Goal: Information Seeking & Learning: Learn about a topic

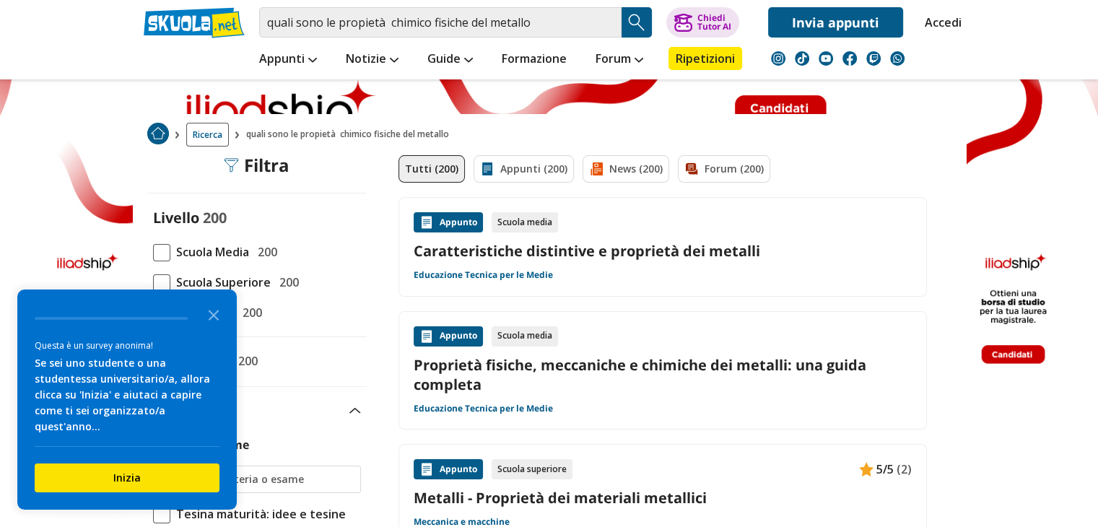
scroll to position [72, 0]
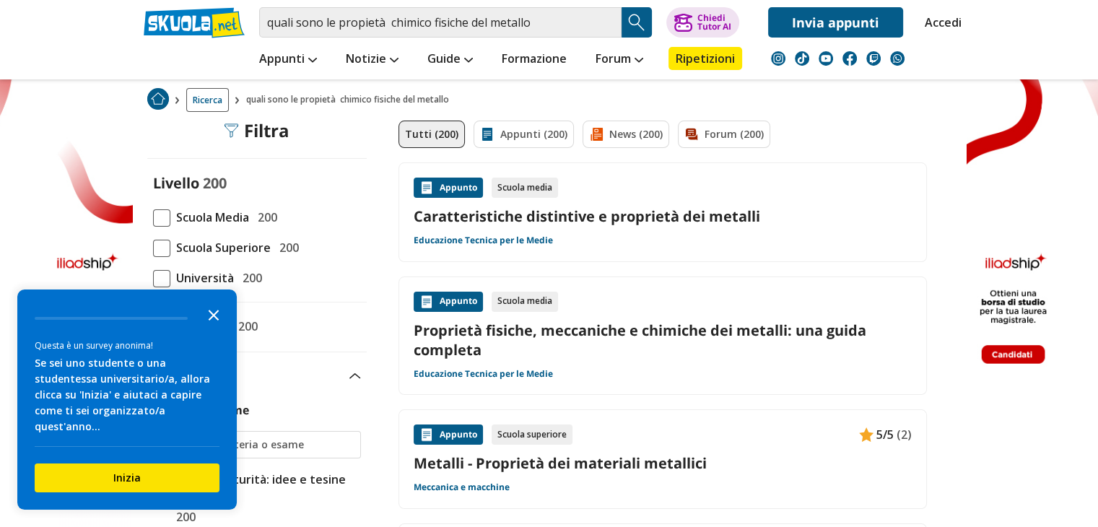
click at [214, 329] on icon "Close the survey" at bounding box center [213, 314] width 29 height 29
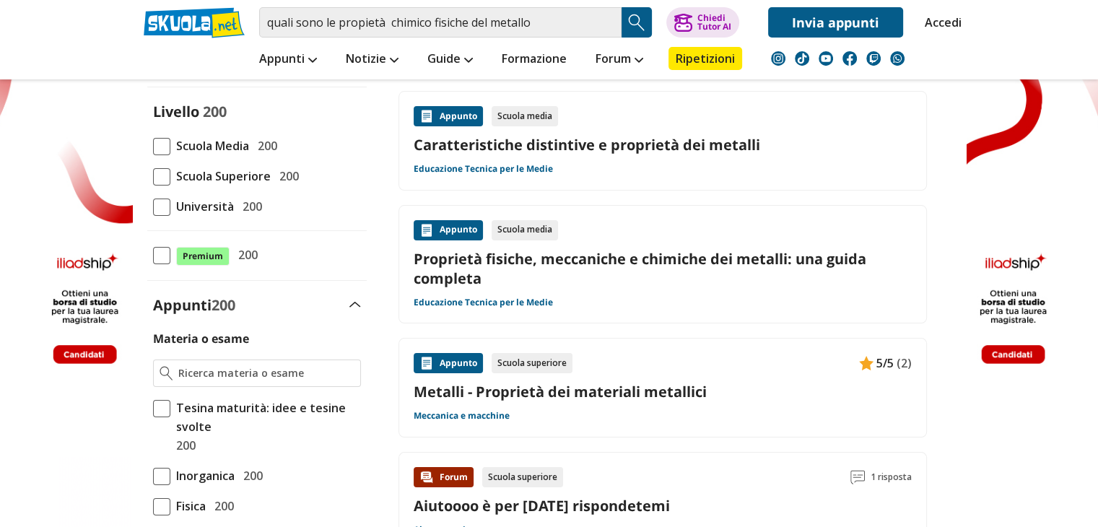
scroll to position [144, 0]
click at [519, 279] on link "Proprietà fisiche, meccaniche e chimiche dei metalli: una guida completa" at bounding box center [663, 267] width 498 height 39
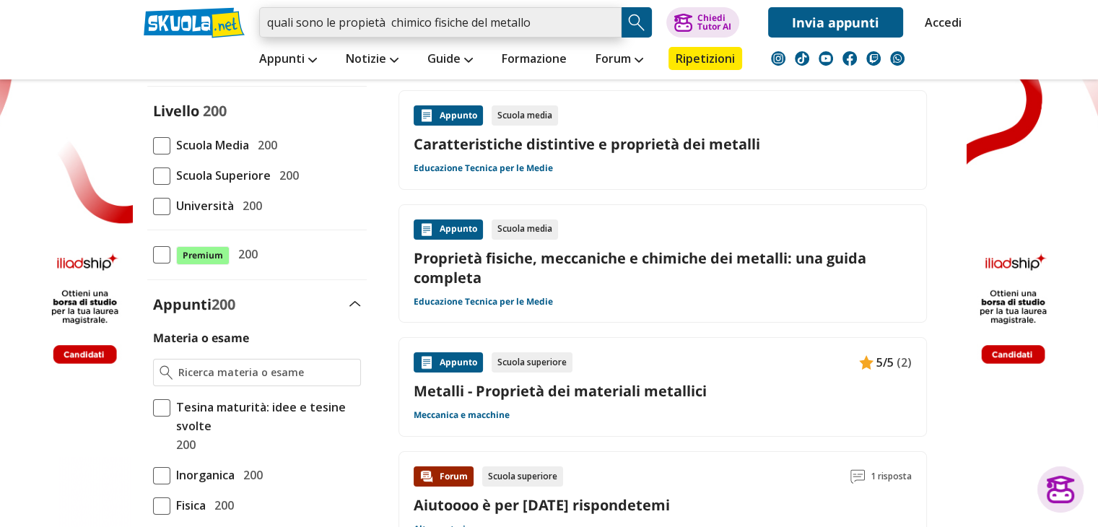
click at [503, 31] on input "quali sono le propietà chimico fisiche del metallo" at bounding box center [440, 22] width 362 height 30
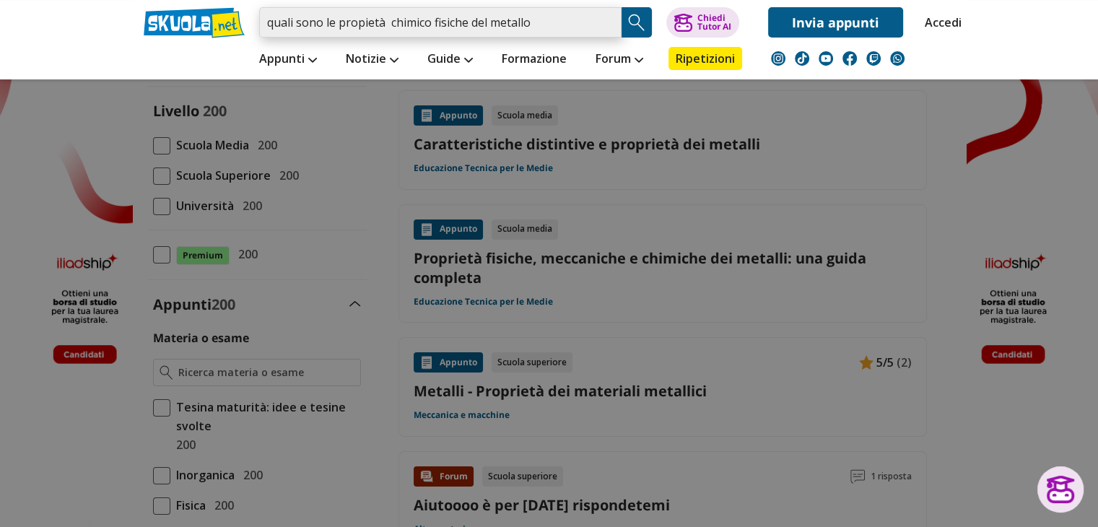
drag, startPoint x: 508, startPoint y: 23, endPoint x: 277, endPoint y: 21, distance: 231.8
click at [277, 21] on input "quali sono le propietà chimico fisiche del metallo" at bounding box center [440, 22] width 362 height 30
type input "uali sono le propietà chimico fisiche del metalloq"
drag, startPoint x: 575, startPoint y: 21, endPoint x: 246, endPoint y: 24, distance: 328.5
click at [246, 24] on div "uali sono le propietà chimico fisiche del metalloq Caricamento in corso... Trov…" at bounding box center [549, 19] width 833 height 38
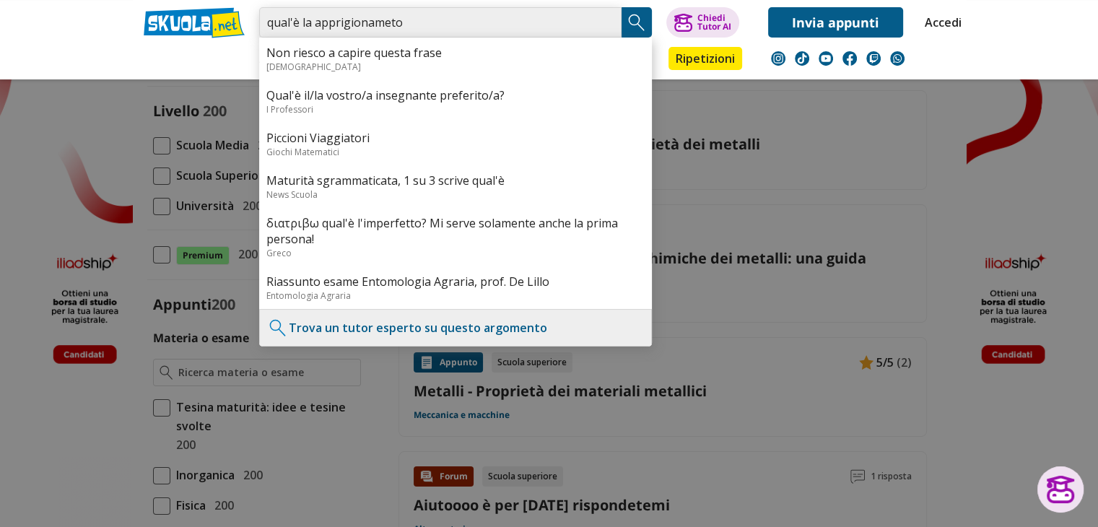
click at [384, 27] on input "qual'è la apprigionameto" at bounding box center [440, 22] width 362 height 30
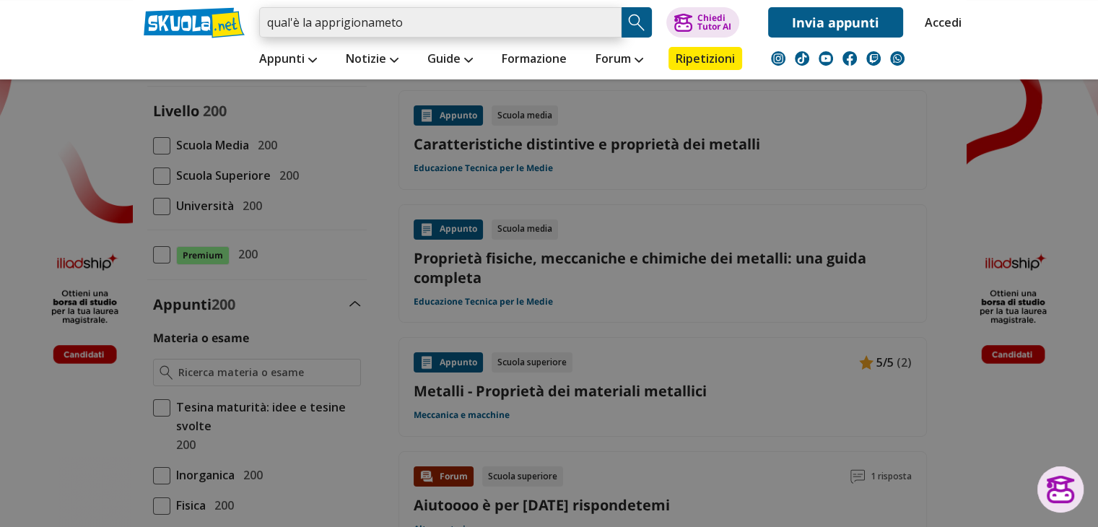
click at [384, 27] on input "qual'è la apprigionameto" at bounding box center [440, 22] width 362 height 30
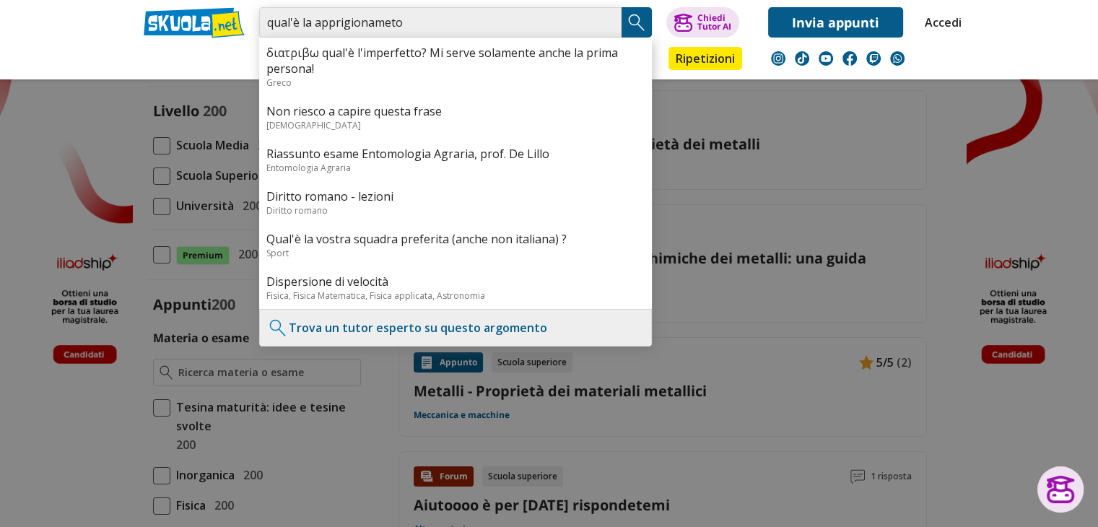
drag, startPoint x: 384, startPoint y: 27, endPoint x: 362, endPoint y: 28, distance: 22.4
click at [362, 28] on input "qual'è la apprigionameto" at bounding box center [440, 22] width 362 height 30
click at [409, 17] on input "qual'è la apprigionameto" at bounding box center [440, 22] width 362 height 30
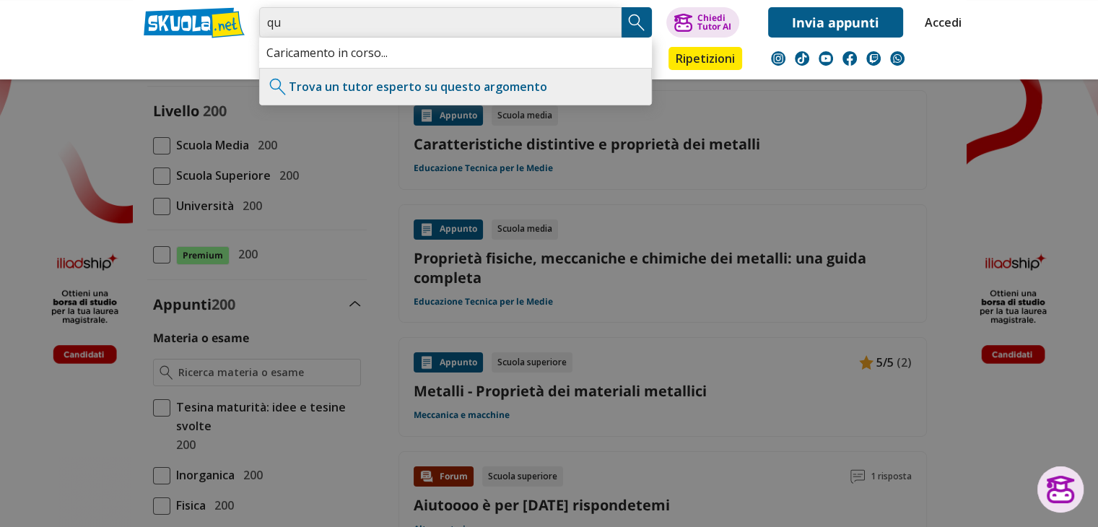
type input "q"
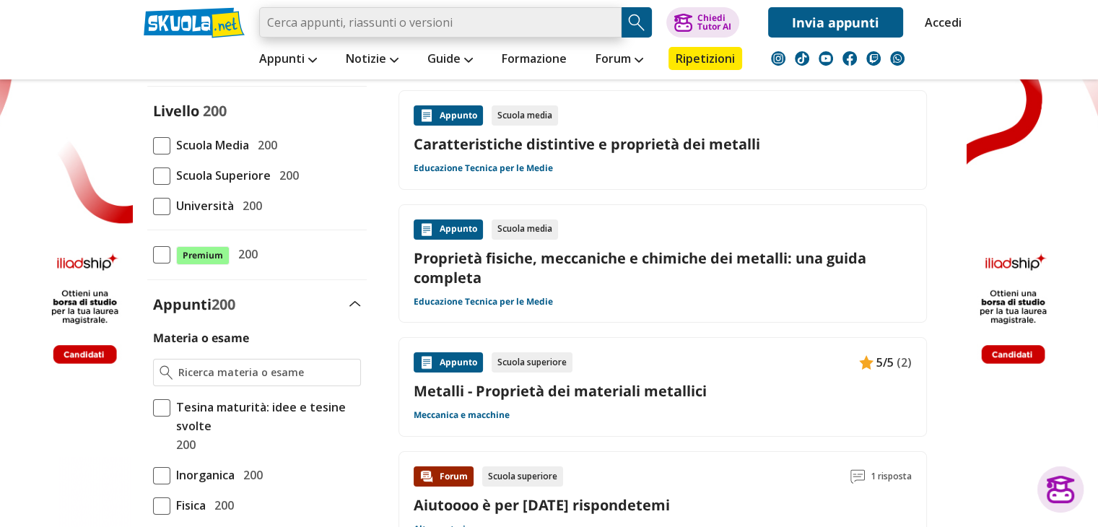
click at [513, 18] on input "search" at bounding box center [440, 22] width 362 height 30
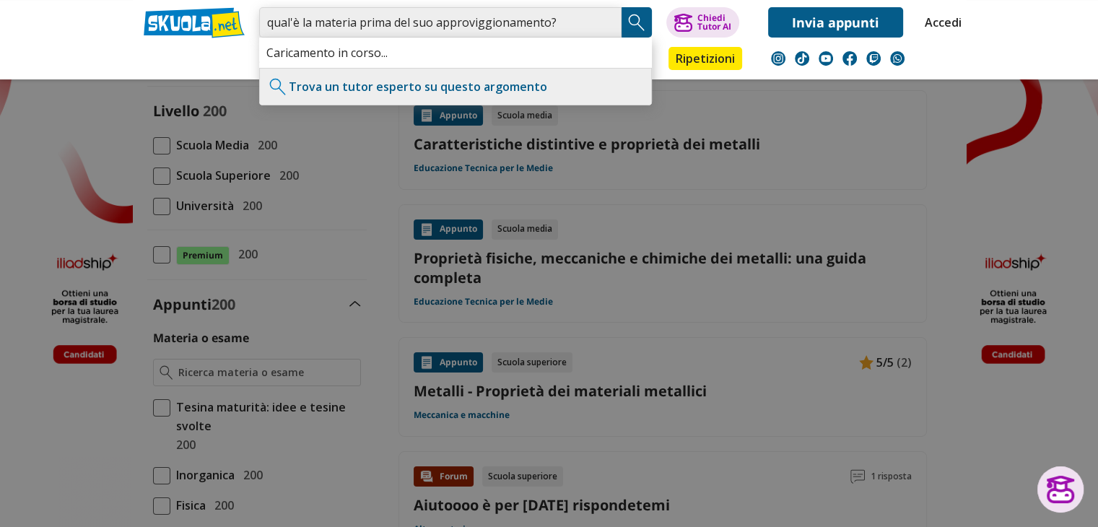
type input "qual'è la materia prima del suo approviggionamento?"
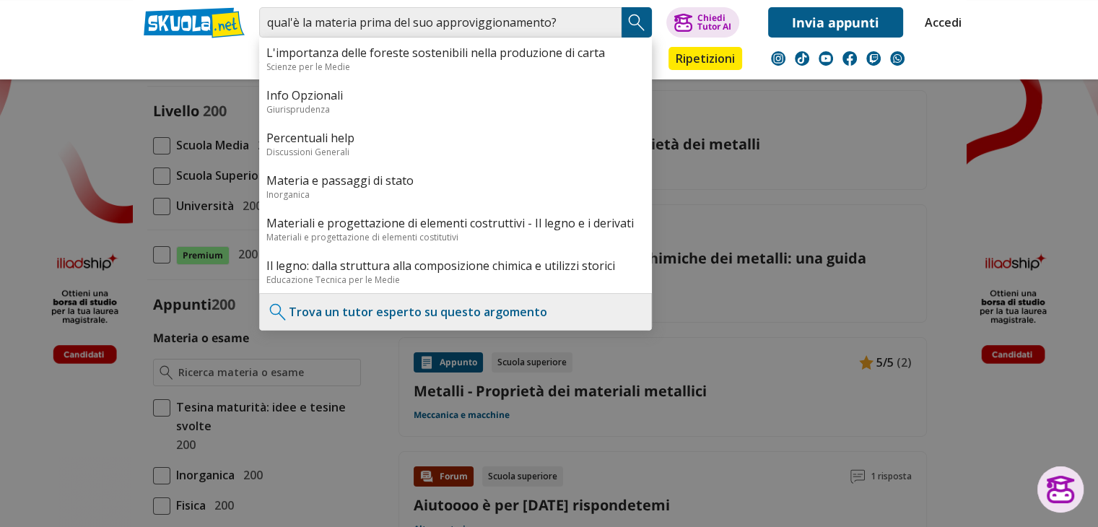
click at [623, 27] on button "Search Button" at bounding box center [637, 22] width 30 height 30
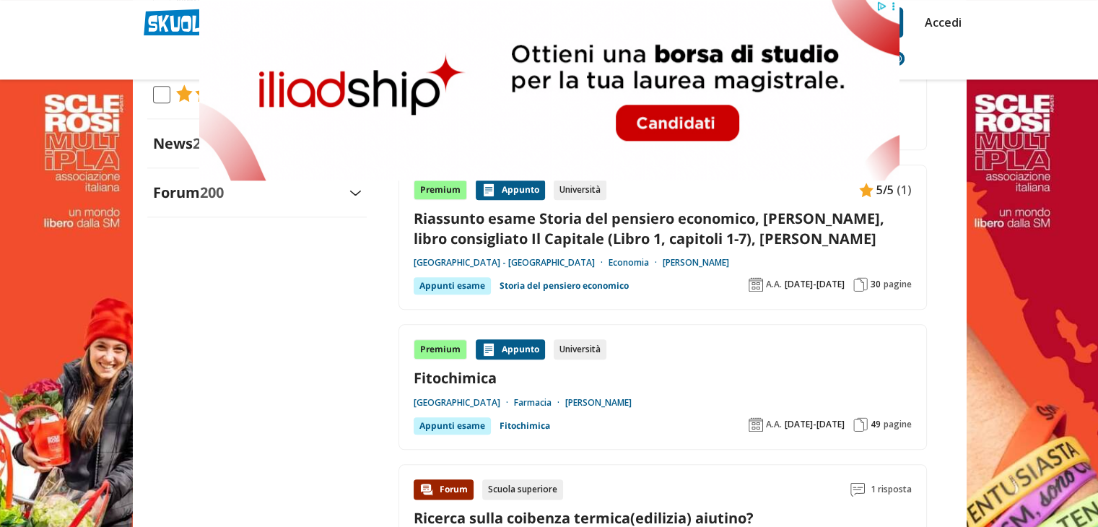
scroll to position [1562, 0]
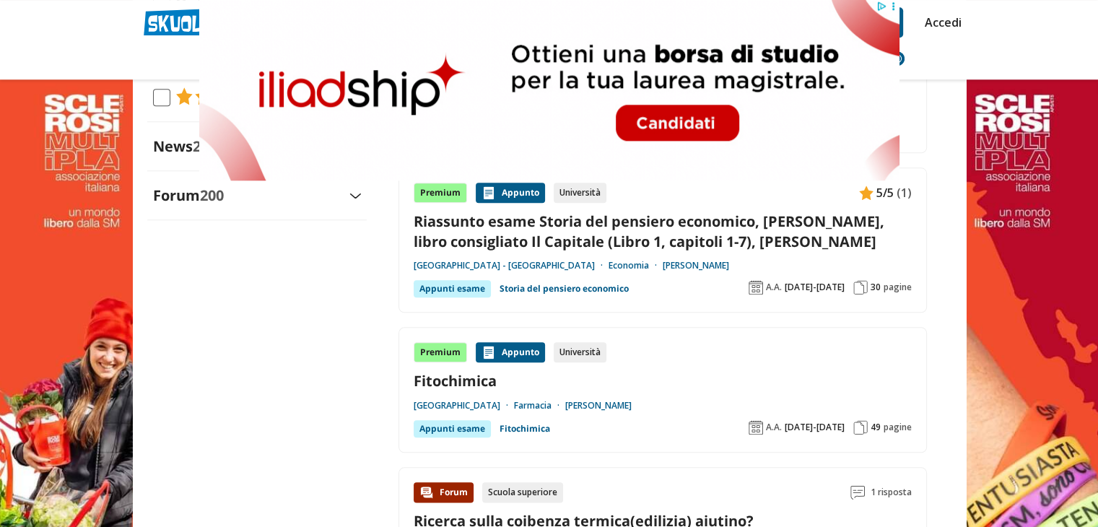
drag, startPoint x: 186, startPoint y: 131, endPoint x: 291, endPoint y: 368, distance: 259.2
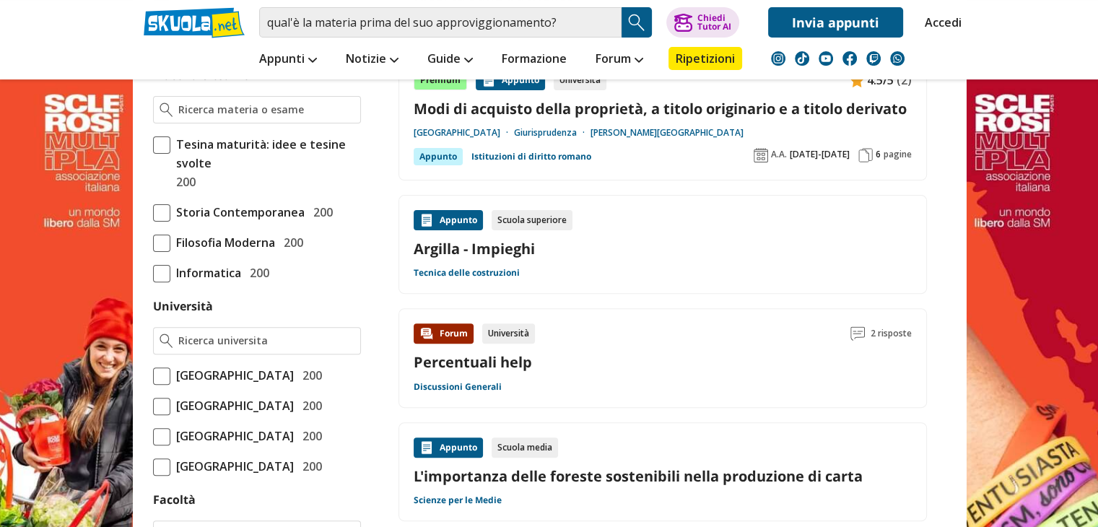
scroll to position [407, 0]
click at [583, 22] on input "qual'è la materia prima del suo approviggionamento?" at bounding box center [440, 22] width 362 height 30
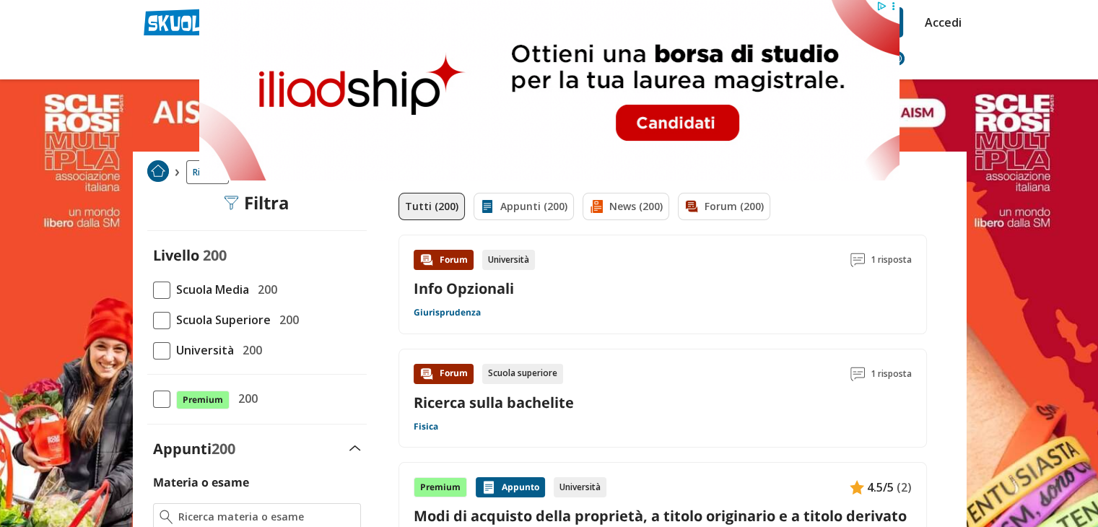
click at [33, 181] on img at bounding box center [65, 264] width 131 height 529
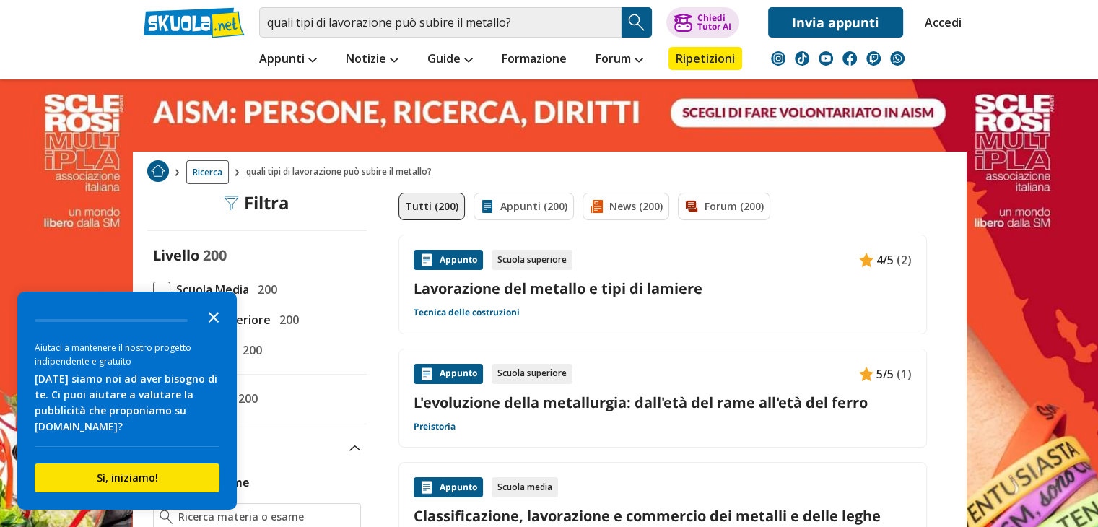
click at [214, 310] on icon "Close the survey" at bounding box center [213, 316] width 29 height 29
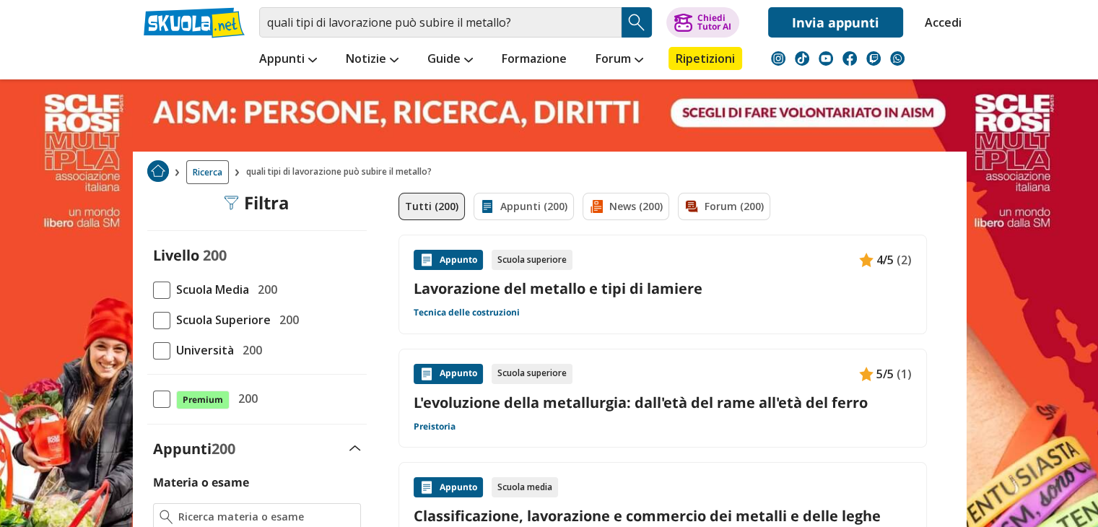
click at [599, 313] on div "Appunto Scuola superiore 4/5 (2) Lavorazione del metallo e tipi di lamiere Tecn…" at bounding box center [663, 284] width 498 height 69
click at [519, 29] on input "quali tipi di lavorazione può subire il metallo?" at bounding box center [440, 22] width 362 height 30
click at [638, 21] on img "Search Button" at bounding box center [637, 23] width 22 height 22
click at [633, 20] on img "Search Button" at bounding box center [637, 23] width 22 height 22
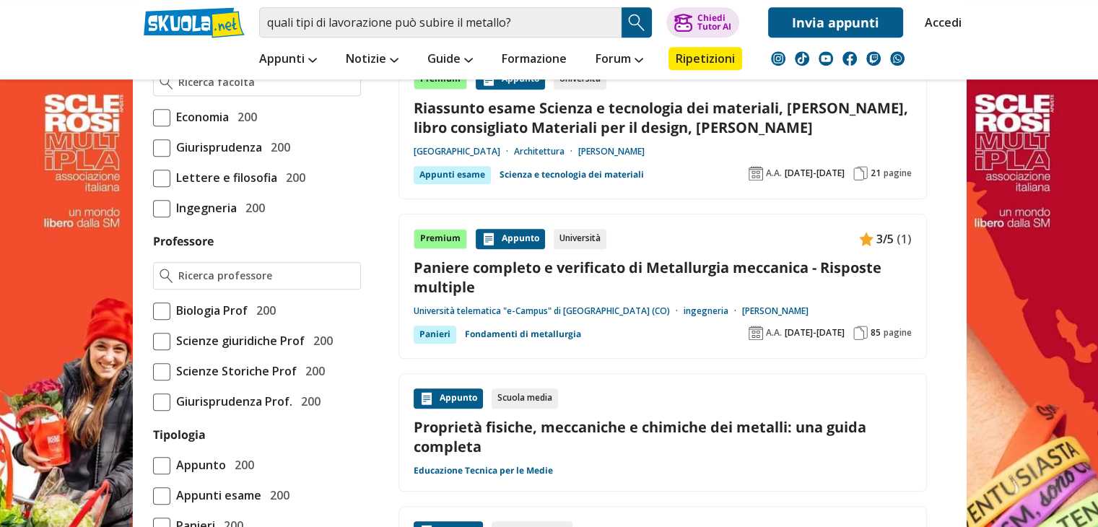
scroll to position [939, 0]
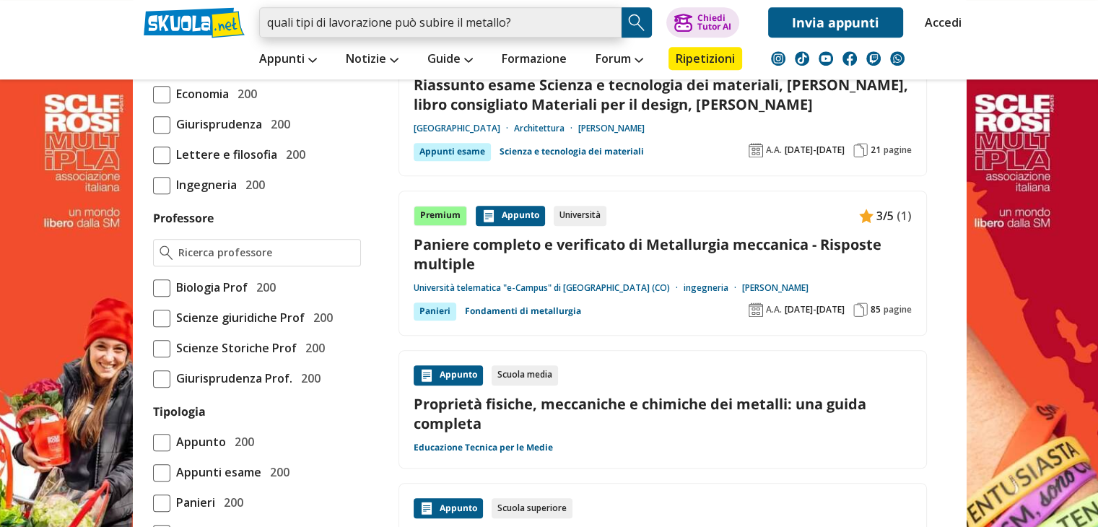
click at [524, 18] on input "quali tipi di lavorazione può subire il metallo?" at bounding box center [440, 22] width 362 height 30
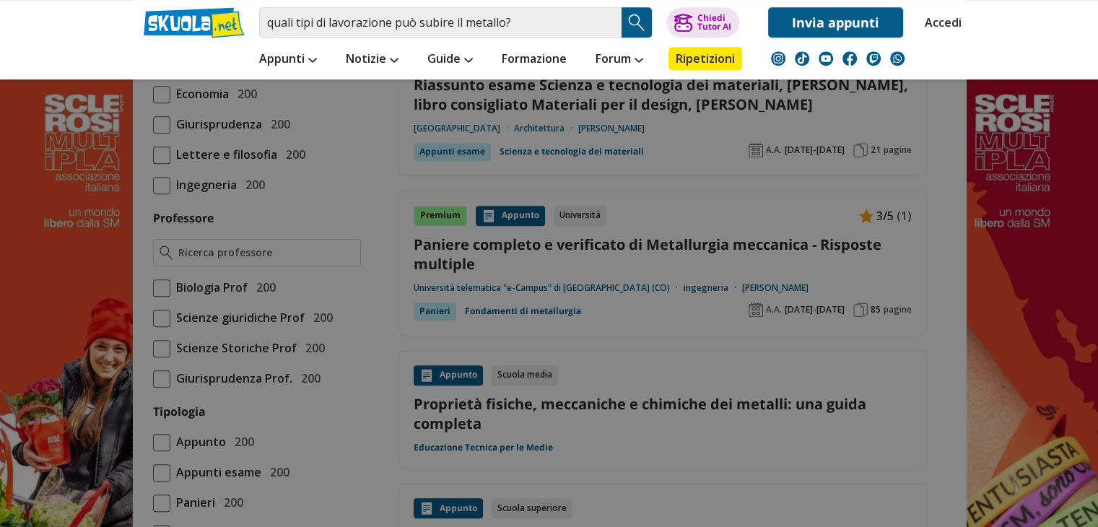
click at [625, 27] on button "Search Button" at bounding box center [637, 22] width 30 height 30
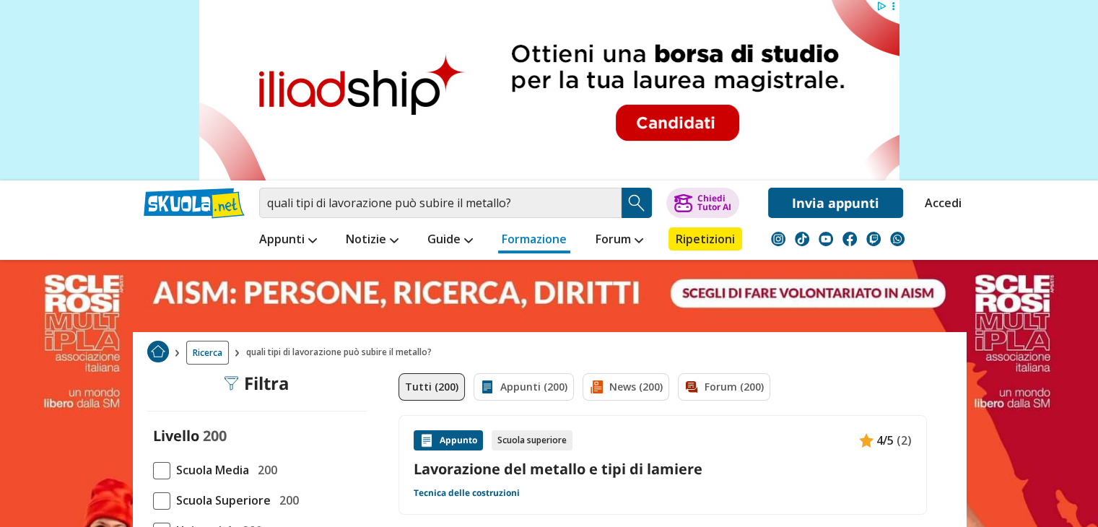
click at [552, 239] on link "Formazione" at bounding box center [534, 240] width 72 height 26
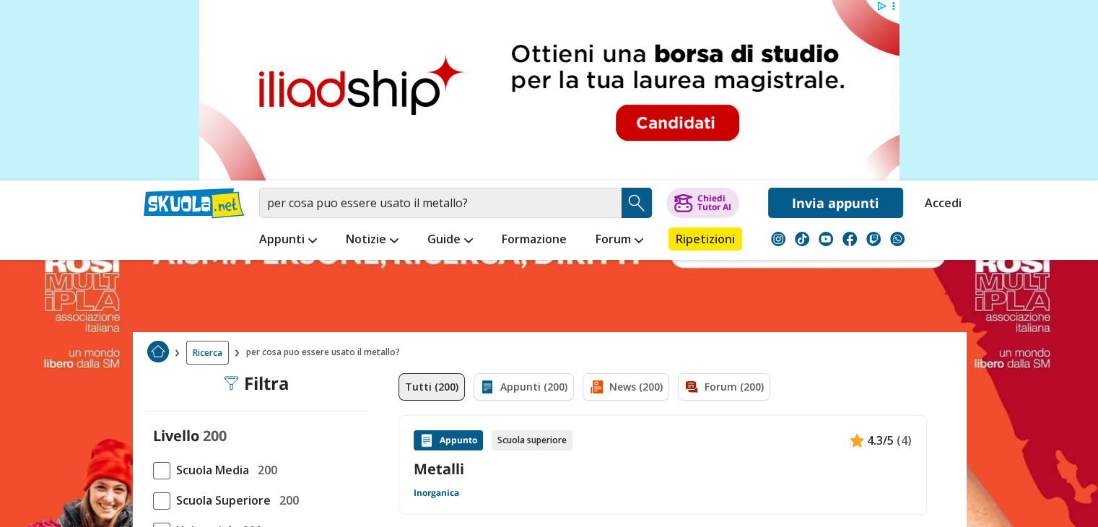
scroll to position [72, 0]
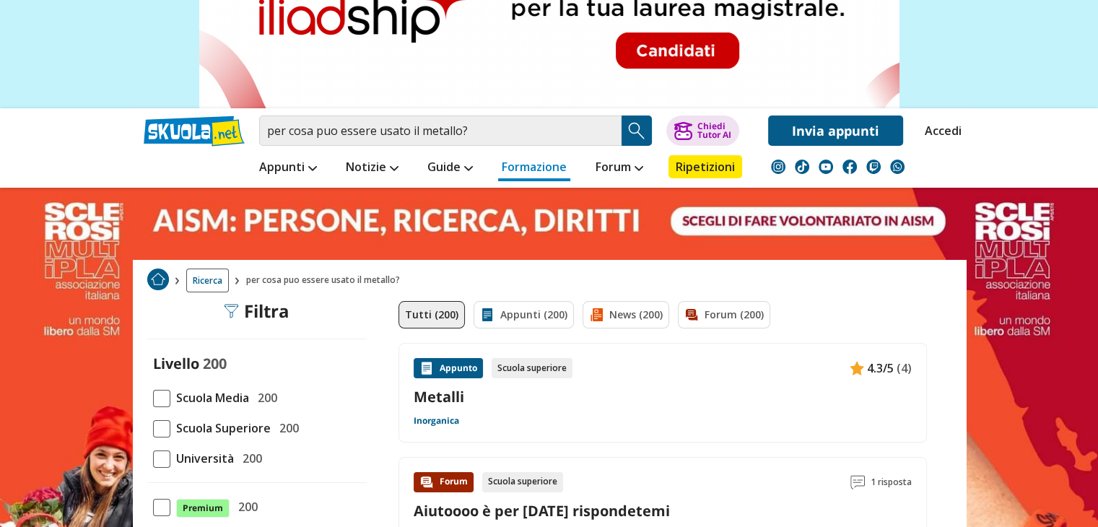
click at [517, 165] on link "Formazione" at bounding box center [534, 168] width 72 height 26
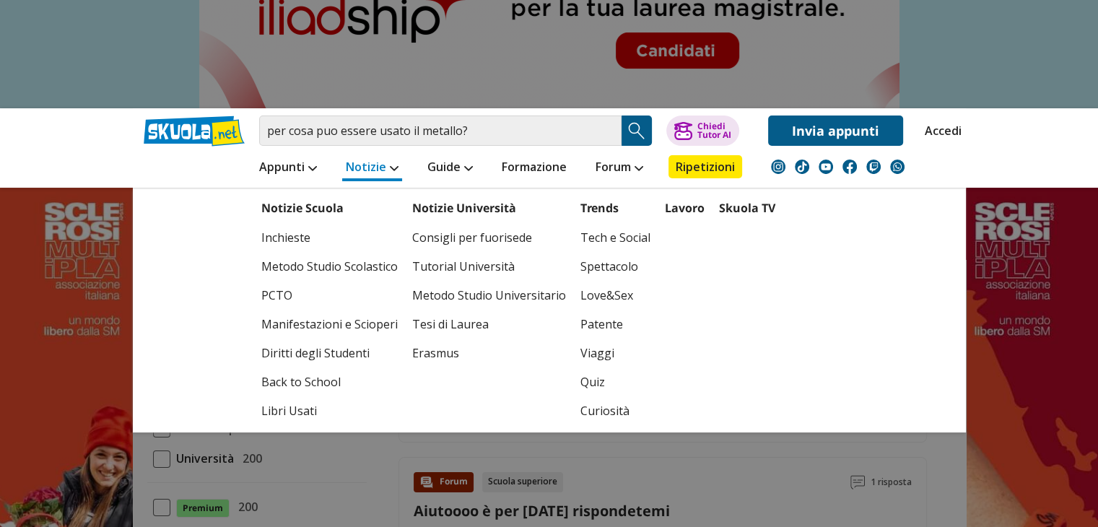
click at [360, 167] on link "Notizie" at bounding box center [372, 168] width 60 height 26
